Goal: Navigation & Orientation: Find specific page/section

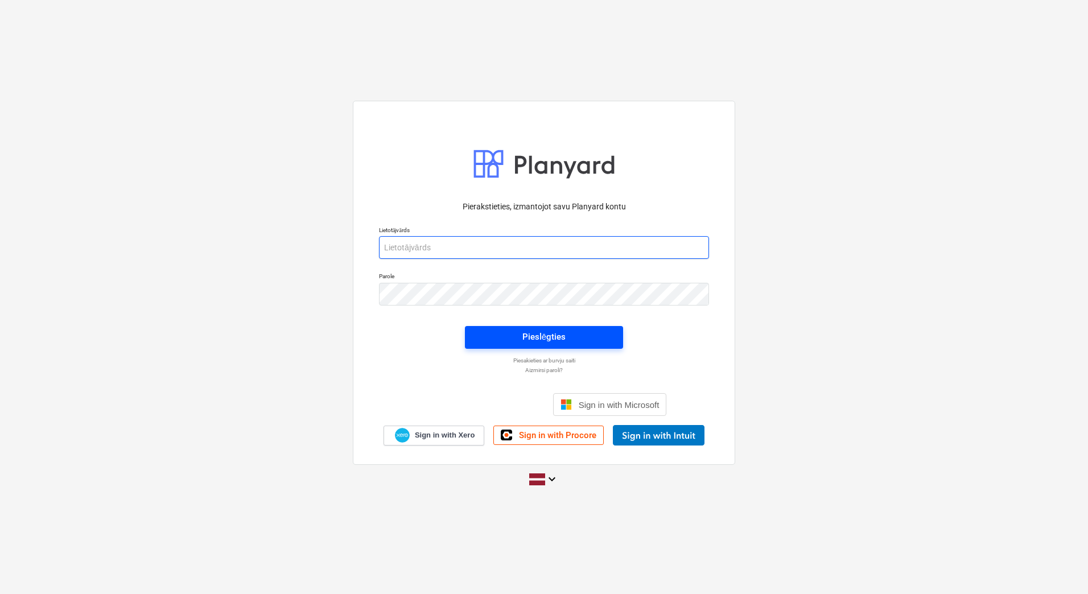
type input "[PERSON_NAME][EMAIL_ADDRESS][DOMAIN_NAME]"
click at [545, 311] on div "Pieslēgties" at bounding box center [543, 336] width 43 height 15
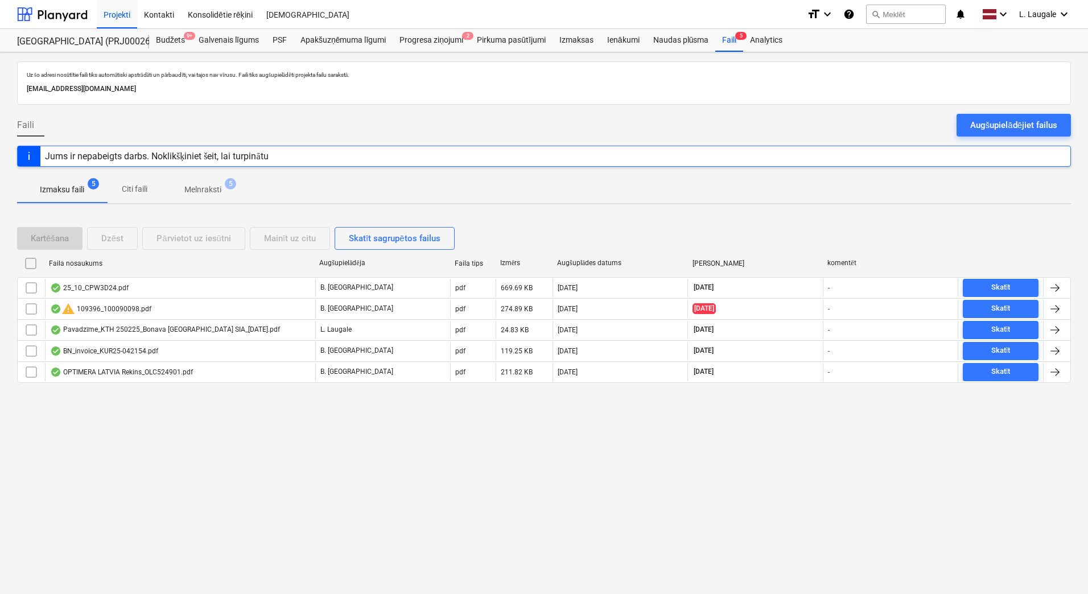
click at [215, 195] on p "Melnraksti" at bounding box center [202, 190] width 37 height 12
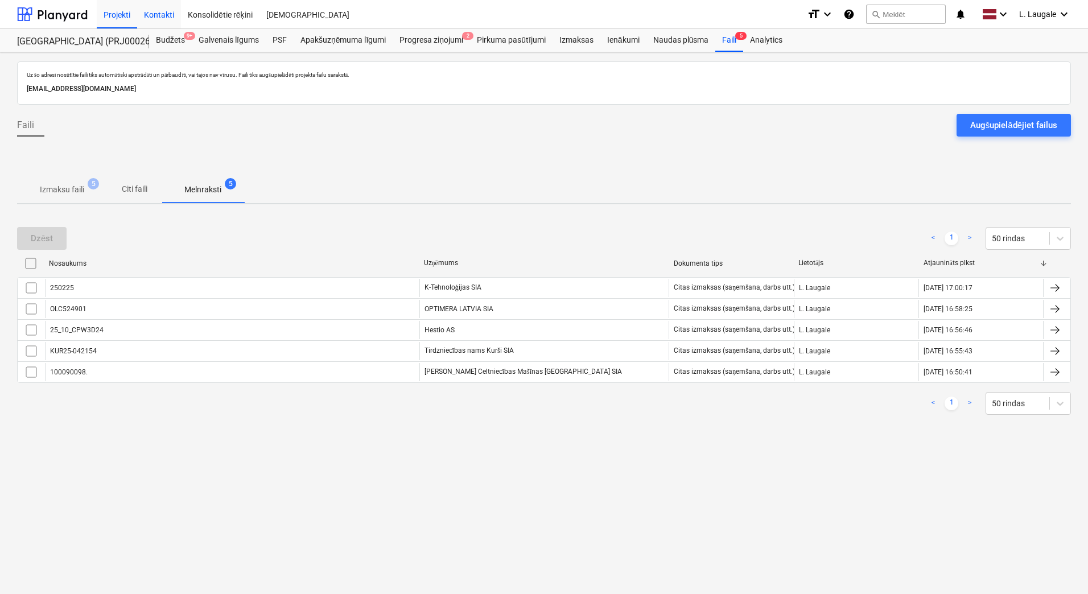
click at [159, 9] on div "Kontakti" at bounding box center [159, 13] width 44 height 29
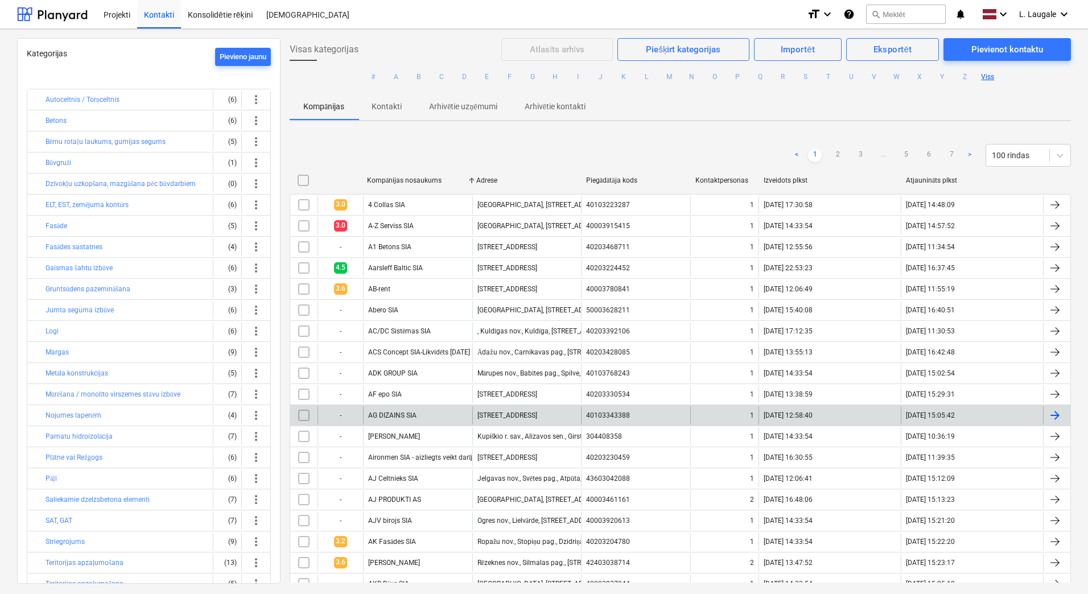
click at [395, 78] on button "A" at bounding box center [396, 77] width 14 height 14
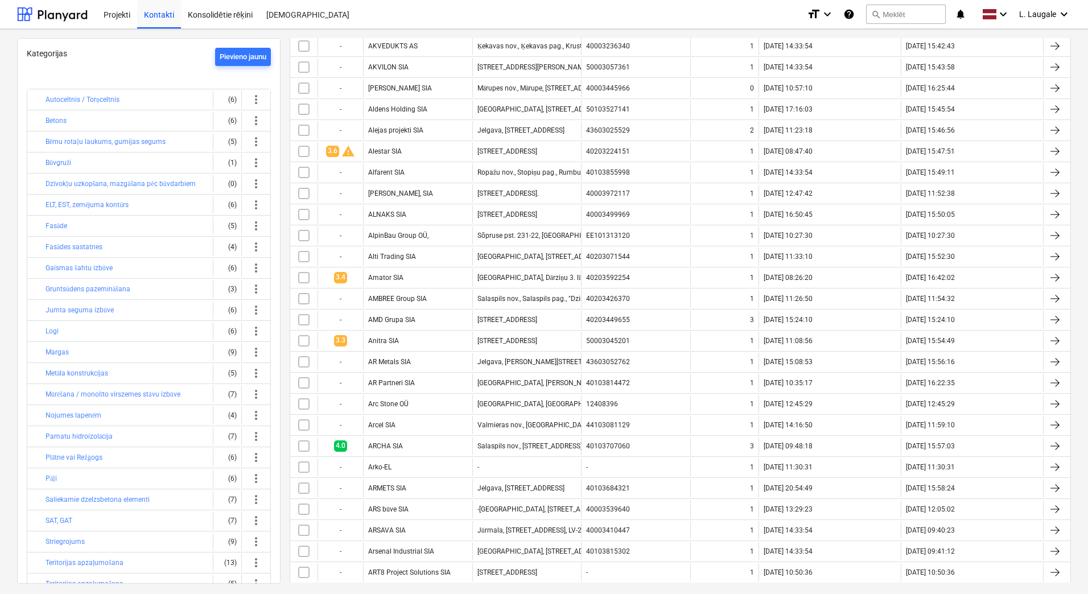
scroll to position [782, 0]
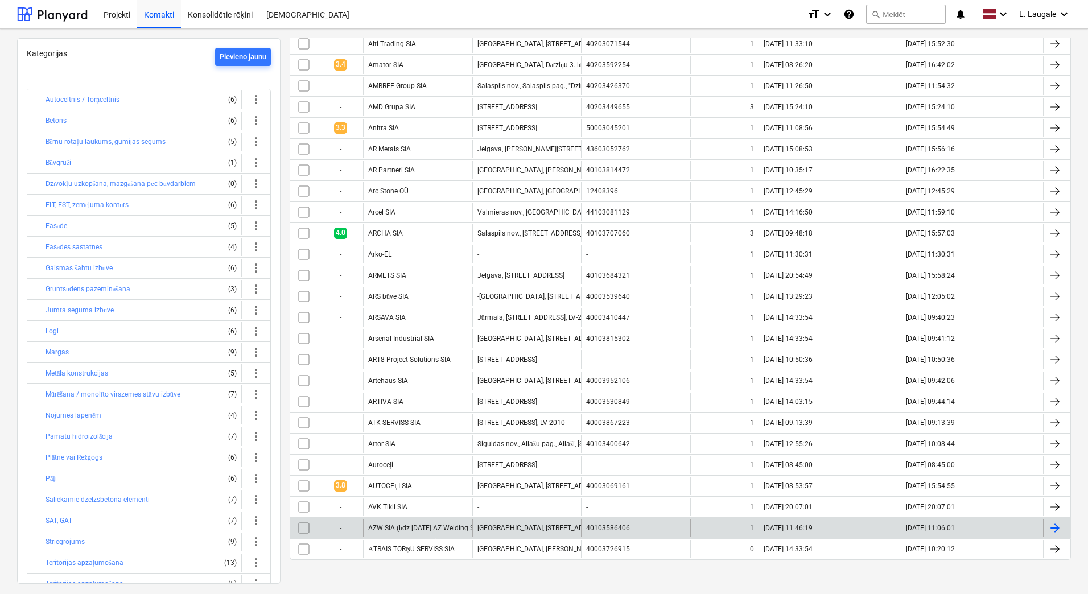
click at [453, 311] on div "AZW SIA (līdz [DATE] AZ Welding SIA)" at bounding box center [417, 528] width 109 height 18
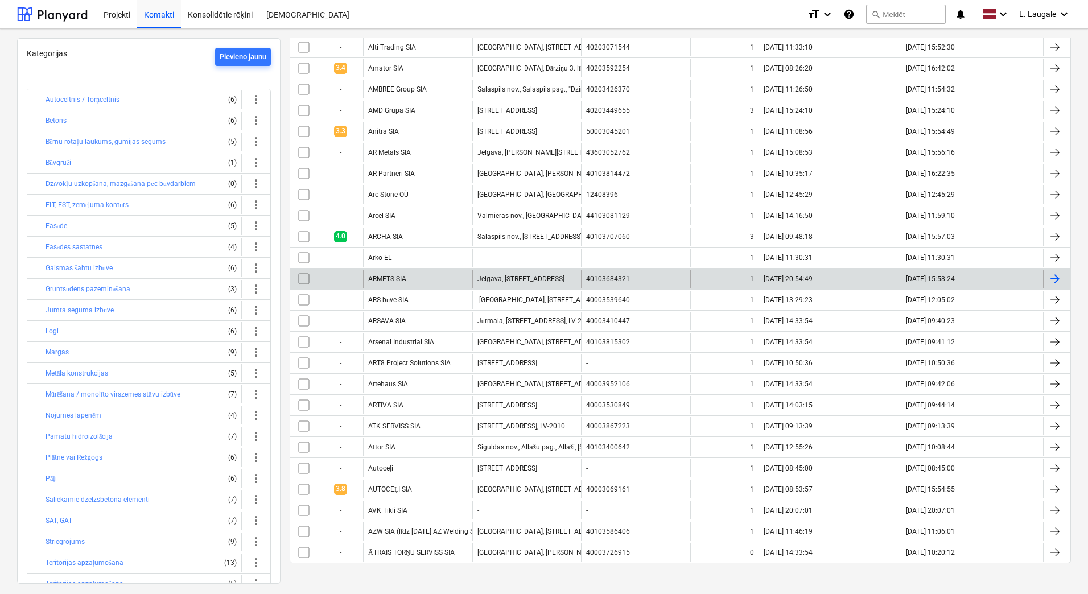
scroll to position [782, 0]
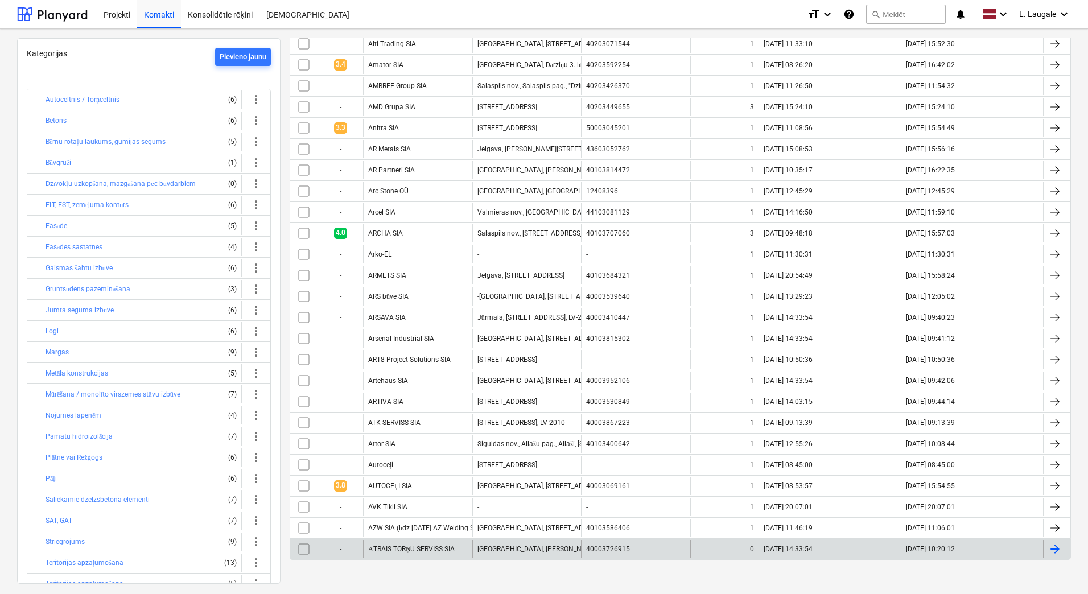
click at [463, 311] on div "ĀTRAIS TORŅU SERVISS SIA" at bounding box center [417, 549] width 109 height 18
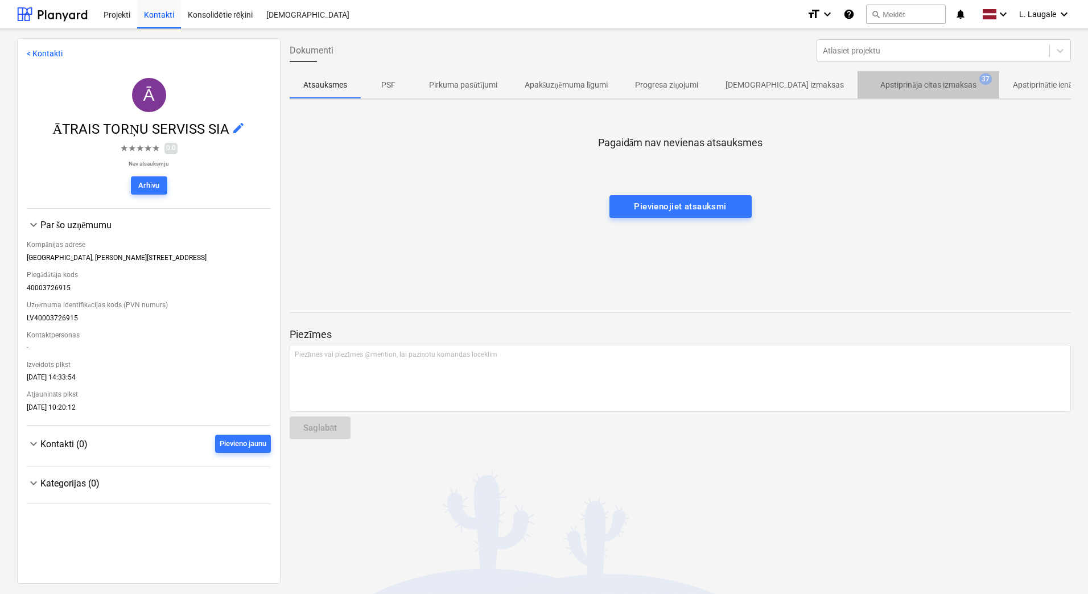
click at [714, 90] on p "Apstiprināja citas izmaksas" at bounding box center [928, 85] width 96 height 12
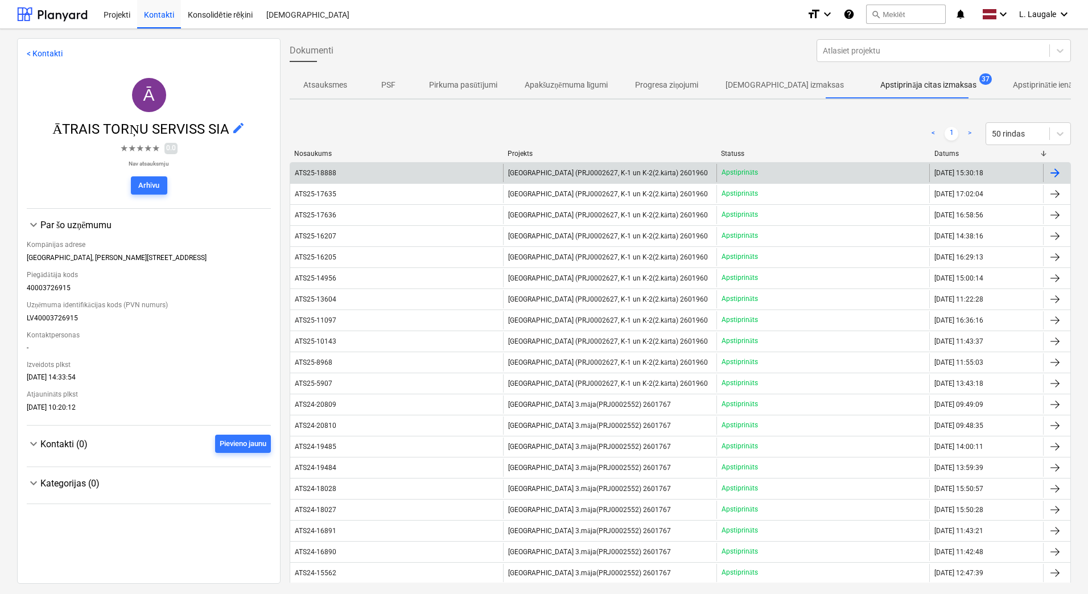
click at [398, 172] on div "ATS25-18888" at bounding box center [396, 173] width 213 height 18
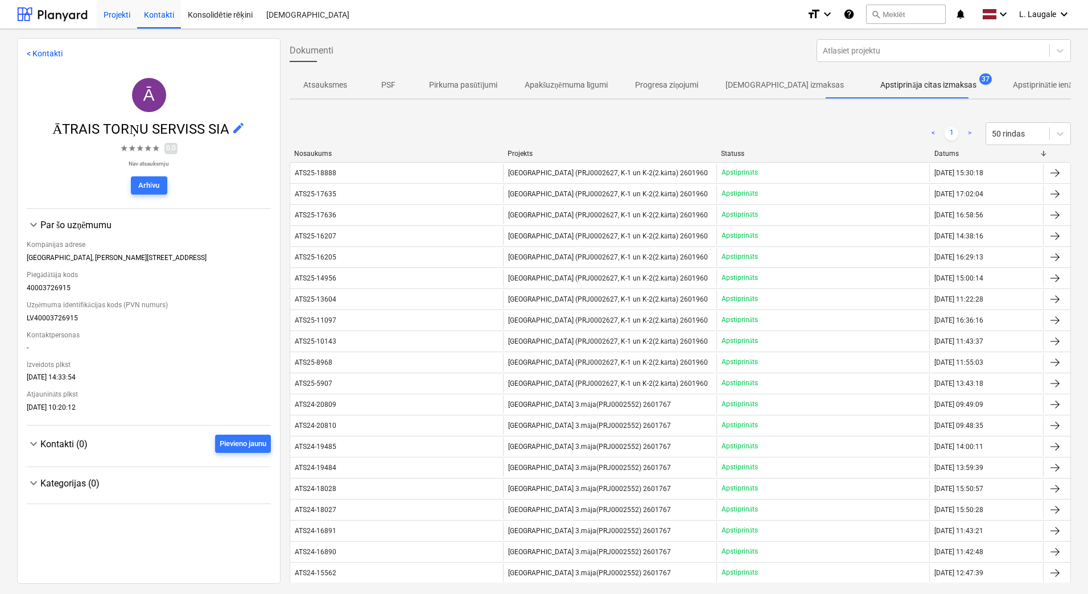
click at [120, 14] on div "Projekti" at bounding box center [117, 13] width 40 height 29
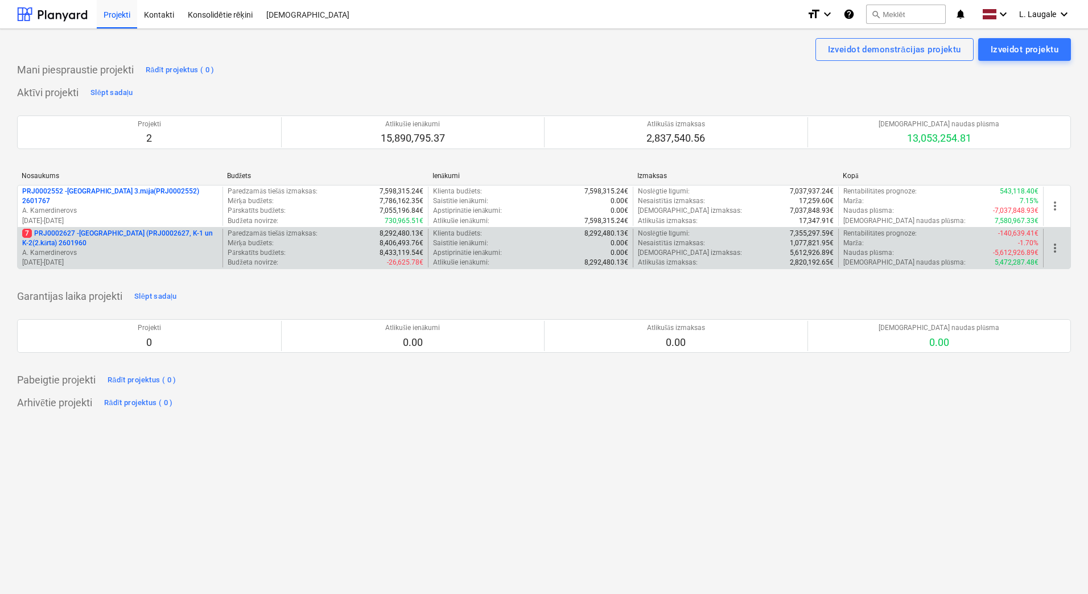
click at [167, 252] on p "A. Kamerdinerovs" at bounding box center [120, 253] width 196 height 10
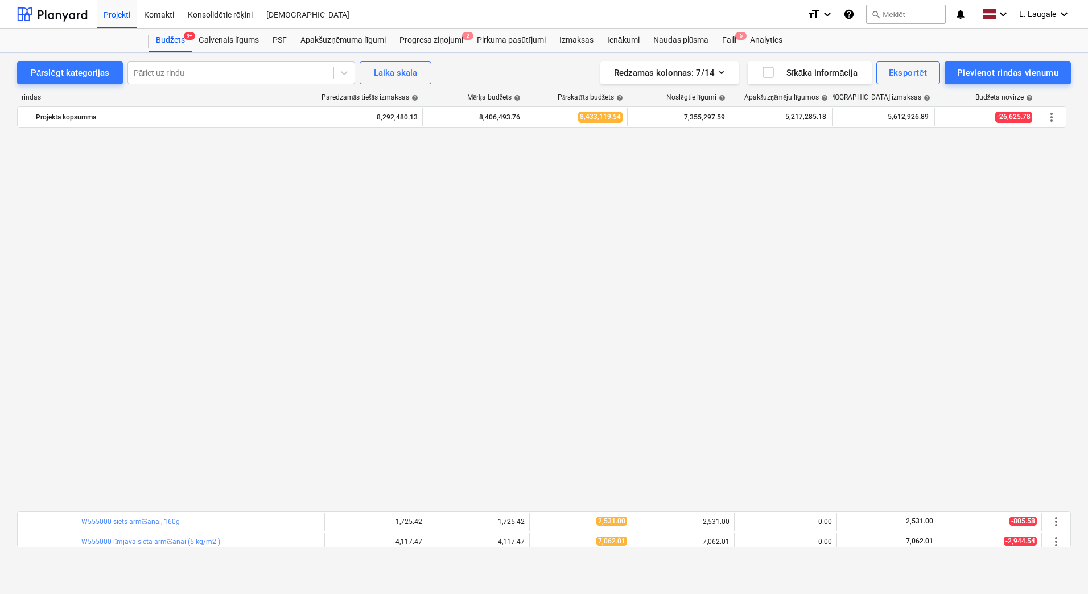
scroll to position [780, 0]
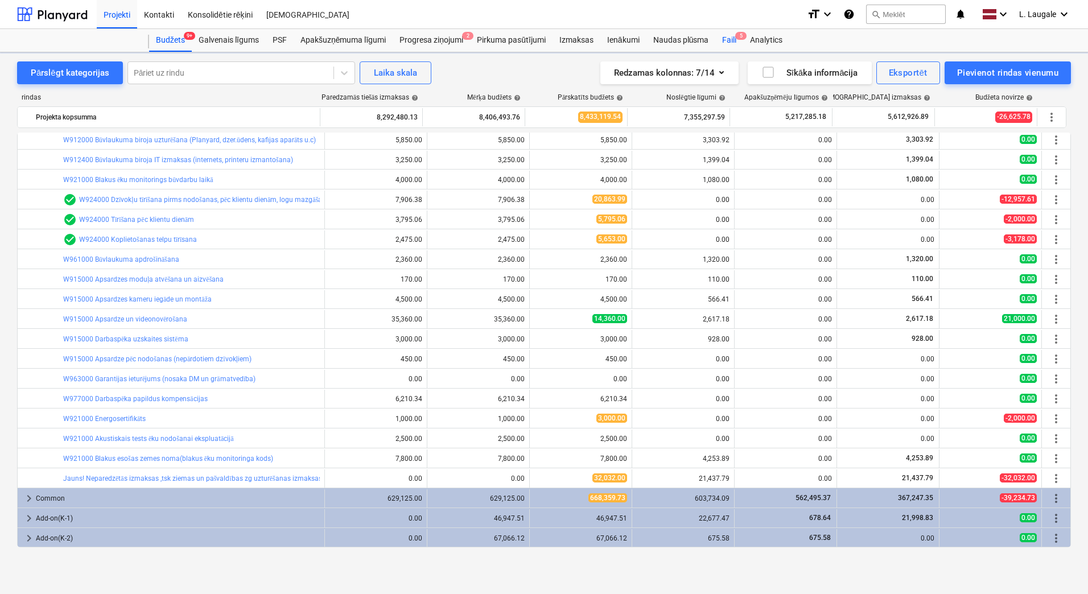
click at [714, 38] on div "Faili 5" at bounding box center [729, 40] width 28 height 23
